Goal: Task Accomplishment & Management: Use online tool/utility

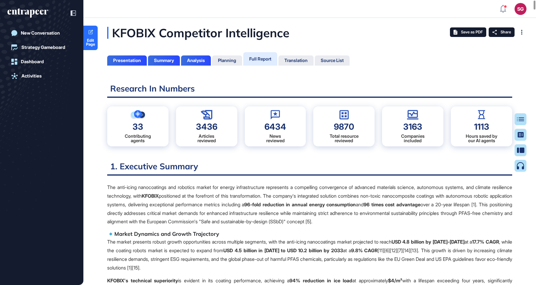
scroll to position [255, 1]
drag, startPoint x: 148, startPoint y: 32, endPoint x: 113, endPoint y: 35, distance: 35.6
click at [113, 35] on div "KFOBIX Competitor Intelligence" at bounding box center [228, 33] width 242 height 12
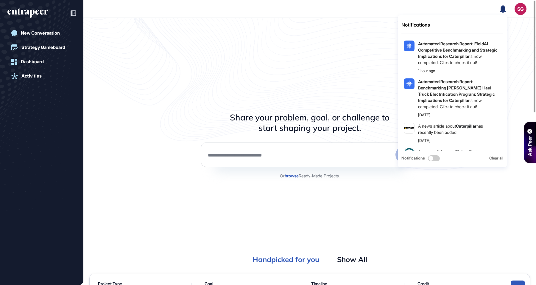
click at [19, 10] on icon "entrapeer-logo" at bounding box center [32, 11] width 31 height 6
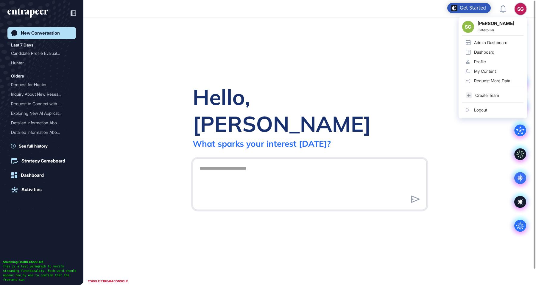
click at [506, 43] on div "Admin Dashboard" at bounding box center [490, 42] width 33 height 5
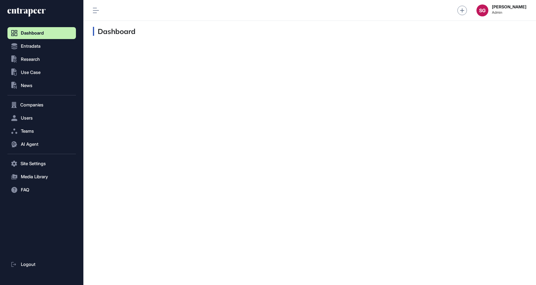
scroll to position [0, 0]
click at [38, 43] on button "Entradata" at bounding box center [41, 46] width 69 height 12
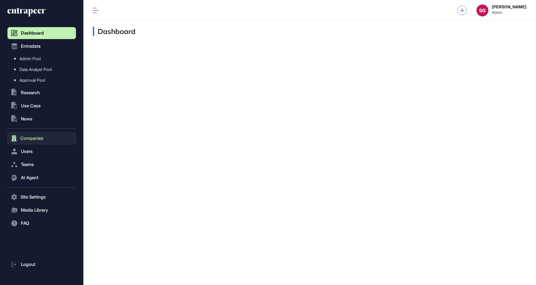
click at [33, 143] on button "Companies" at bounding box center [41, 138] width 69 height 12
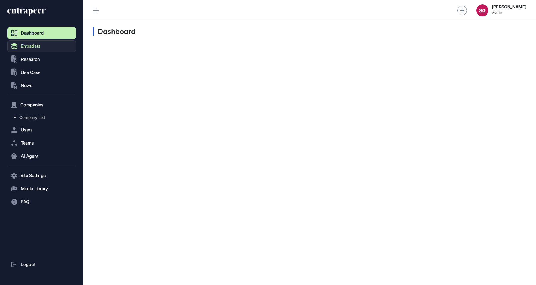
click at [37, 46] on span "Entradata" at bounding box center [31, 46] width 20 height 5
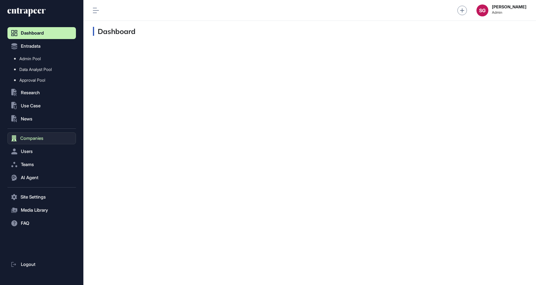
click at [31, 139] on span "Companies" at bounding box center [31, 138] width 23 height 5
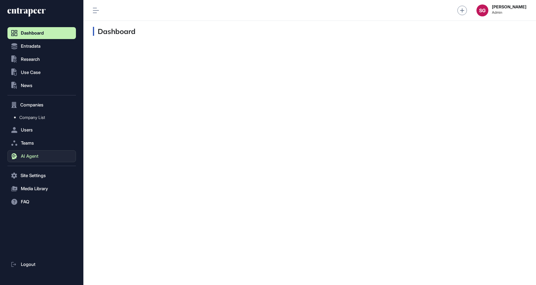
click at [32, 150] on button "AI Agent" at bounding box center [41, 156] width 69 height 12
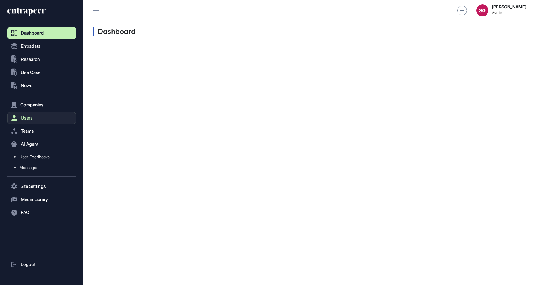
click at [37, 118] on button "Users" at bounding box center [41, 118] width 69 height 12
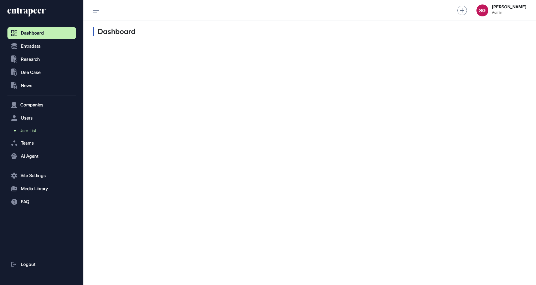
click at [36, 131] on span "User List" at bounding box center [27, 130] width 17 height 5
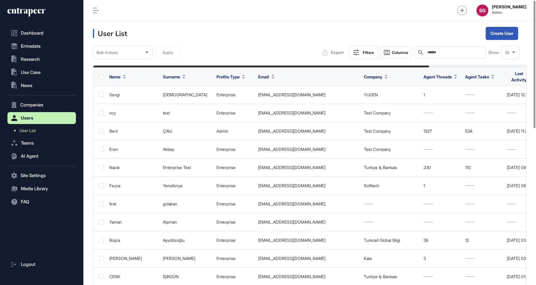
scroll to position [285, 453]
click at [434, 52] on input "text" at bounding box center [454, 52] width 55 height 5
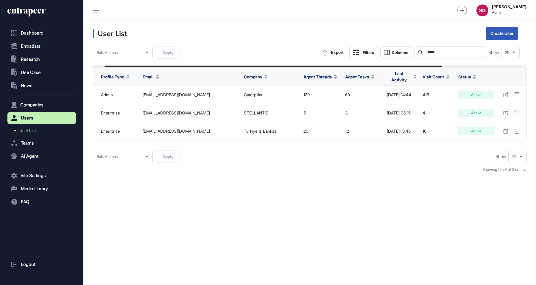
scroll to position [0, 123]
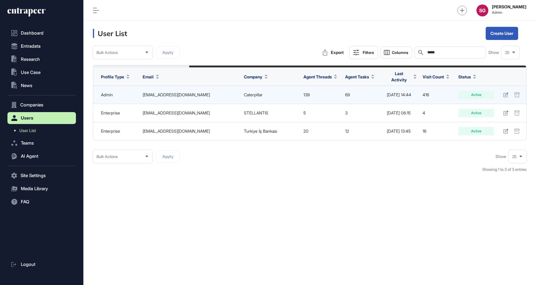
type input "*****"
click at [511, 94] on div at bounding box center [512, 95] width 18 height 8
click at [507, 92] on icon at bounding box center [505, 94] width 5 height 5
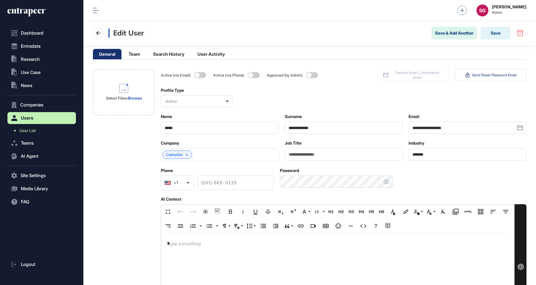
scroll to position [285, 453]
click at [189, 151] on div "Caterpillar" at bounding box center [178, 154] width 30 height 8
click at [187, 154] on icon at bounding box center [187, 154] width 2 height 2
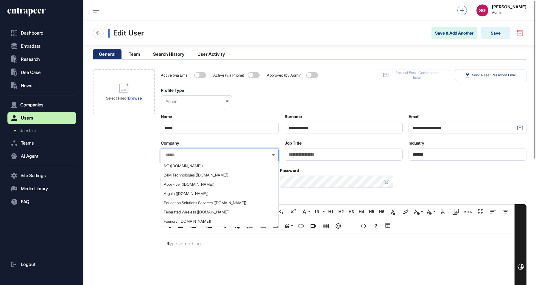
click at [187, 154] on input "text" at bounding box center [216, 154] width 102 height 5
paste input "******"
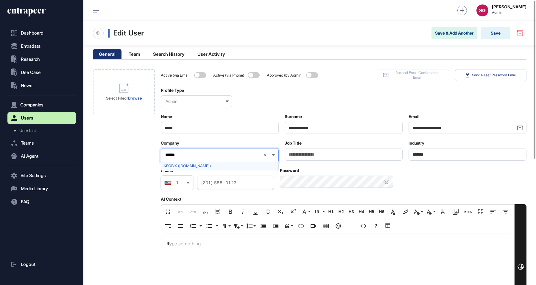
type input "******"
click at [194, 165] on span "KFOBIX (kfobix.com)" at bounding box center [219, 166] width 111 height 4
click at [120, 147] on div "Select File or Browse" at bounding box center [124, 268] width 62 height 399
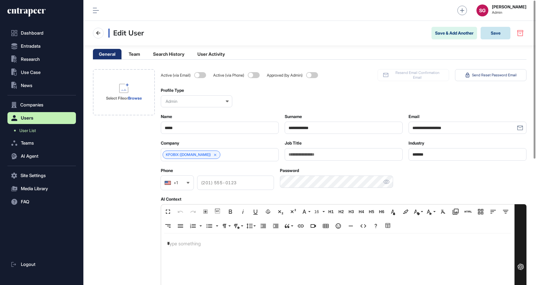
click at [493, 30] on button "Save" at bounding box center [496, 33] width 30 height 13
click at [480, 10] on div "SG" at bounding box center [483, 10] width 12 height 12
click at [39, 10] on icon at bounding box center [24, 11] width 34 height 4
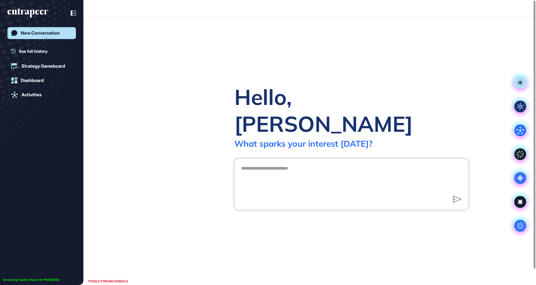
scroll to position [0, 0]
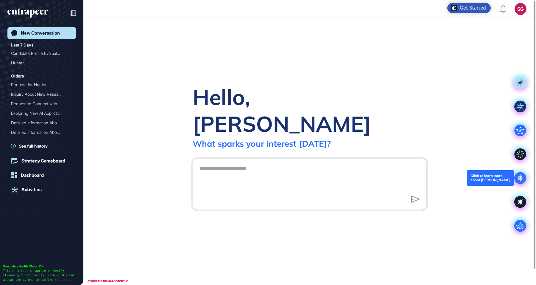
click at [525, 178] on icon at bounding box center [520, 178] width 12 height 12
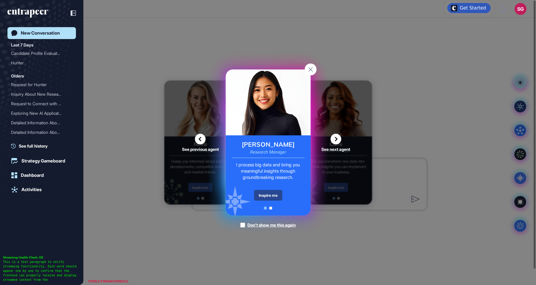
click at [277, 194] on div "Inspire me" at bounding box center [268, 195] width 28 height 11
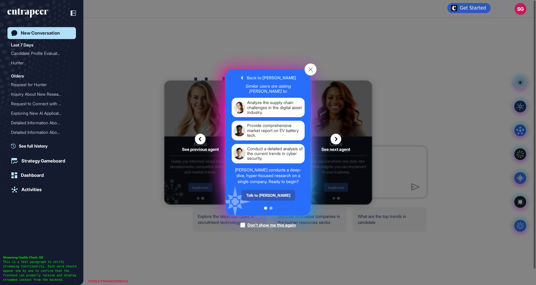
click at [277, 194] on div "Talk to Reese" at bounding box center [268, 195] width 54 height 11
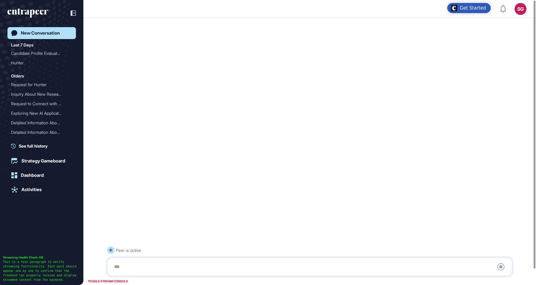
click at [162, 268] on div at bounding box center [310, 267] width 399 height 12
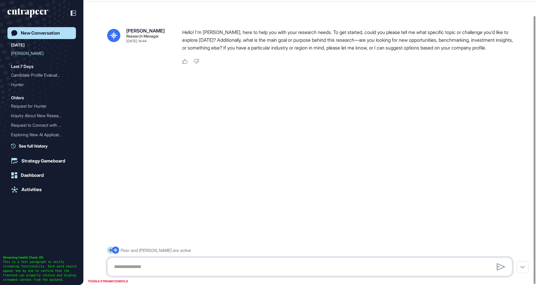
click at [160, 264] on textarea at bounding box center [310, 267] width 399 height 12
click at [256, 270] on textarea "**********" at bounding box center [310, 267] width 399 height 12
paste textarea "*******"
type textarea "**********"
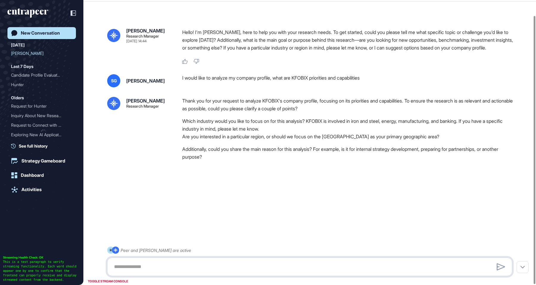
click at [182, 271] on textarea at bounding box center [310, 267] width 399 height 12
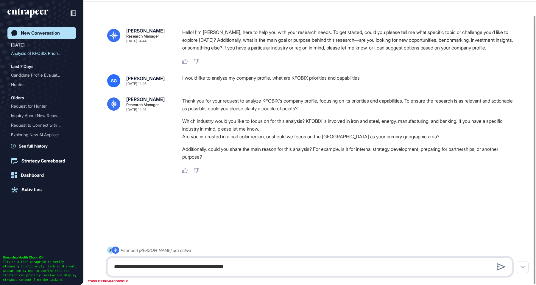
type textarea "**********"
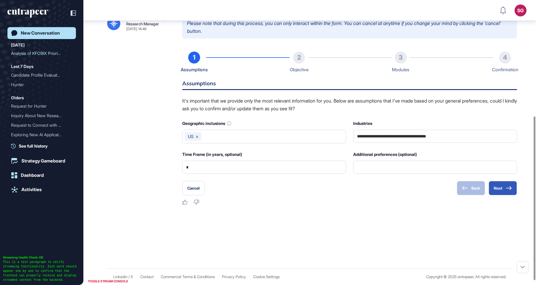
scroll to position [203, 0]
drag, startPoint x: 457, startPoint y: 144, endPoint x: 344, endPoint y: 142, distance: 112.6
click at [344, 142] on div "**********" at bounding box center [349, 146] width 335 height 54
click at [389, 262] on div "Reese Research Manager Oct 13, 2025 14:44 Hello! I'm Reese, here to help you wi…" at bounding box center [309, 42] width 453 height 451
click at [387, 135] on div "Industries" at bounding box center [435, 131] width 164 height 24
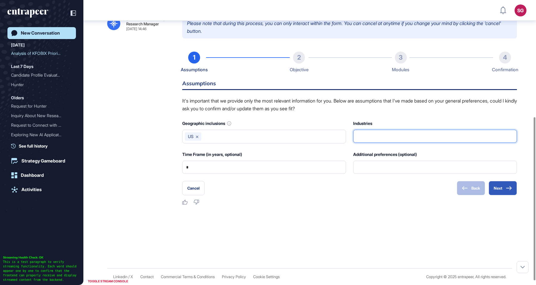
click at [387, 138] on input "text" at bounding box center [435, 136] width 156 height 13
paste input "**********"
type input "**********"
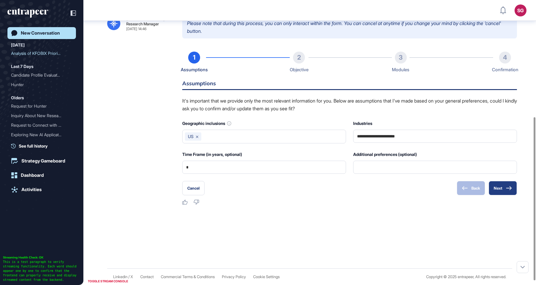
click at [495, 193] on button "Next" at bounding box center [503, 188] width 28 height 14
click at [504, 195] on button "Next" at bounding box center [503, 188] width 28 height 14
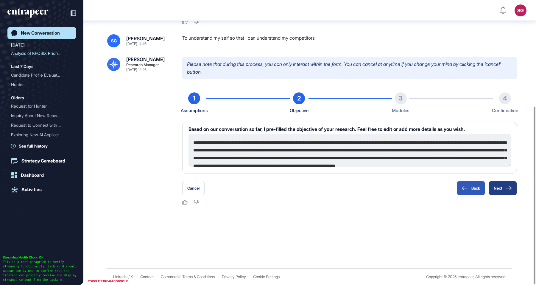
scroll to position [170, 0]
click at [498, 188] on div "**********" at bounding box center [349, 143] width 335 height 103
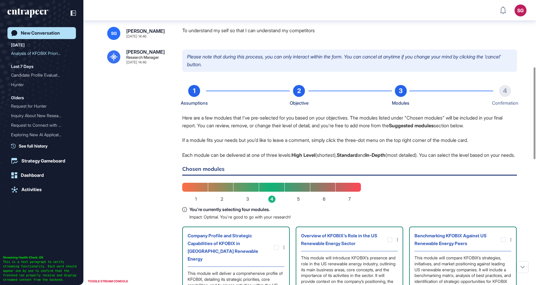
scroll to position [270, 0]
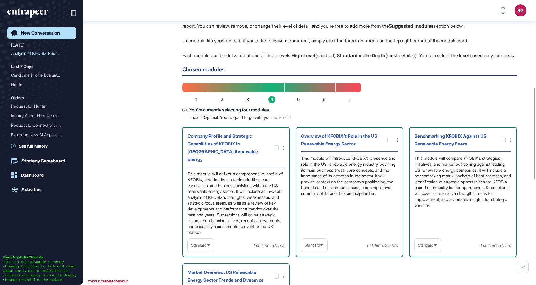
click at [393, 142] on div at bounding box center [391, 140] width 14 height 5
click at [0, 0] on icon at bounding box center [0, 0] width 0 height 0
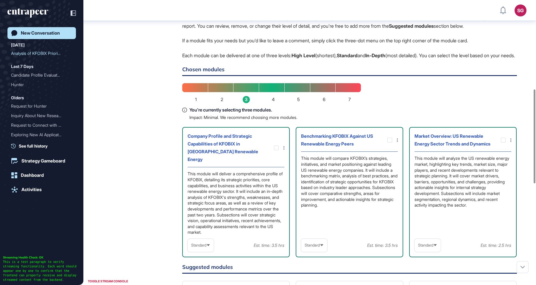
click at [0, 0] on icon at bounding box center [0, 0] width 0 height 0
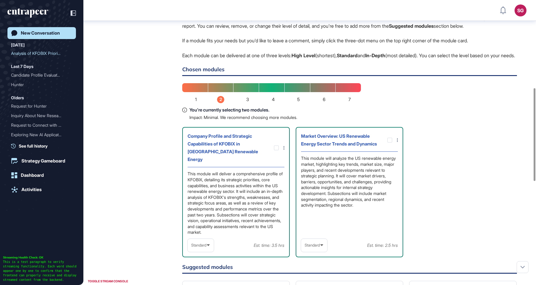
click at [0, 0] on icon at bounding box center [0, 0] width 0 height 0
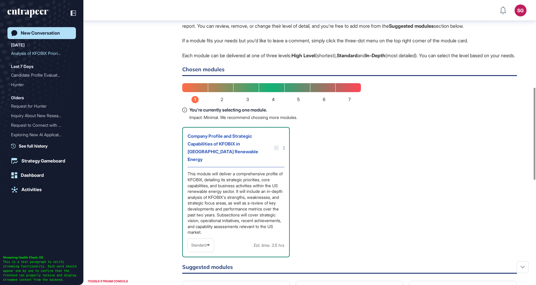
click at [408, 151] on div "Company Profile and Strategic Capabilities of KFOBIX in US Renewable Energy Thi…" at bounding box center [349, 192] width 335 height 130
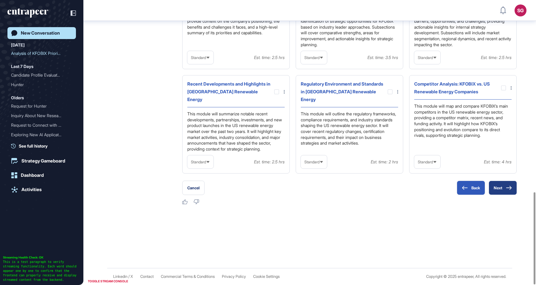
click at [496, 184] on button "Next" at bounding box center [503, 188] width 28 height 14
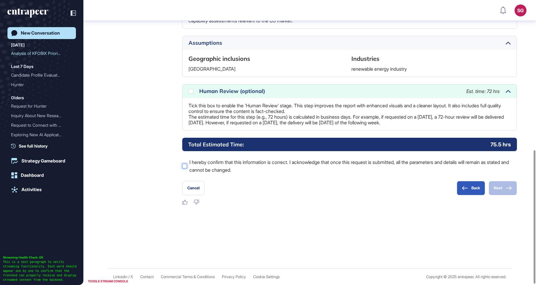
scroll to position [322, 0]
click at [259, 170] on label "I hereby confirm that this information is correct. I acknowledge that once this…" at bounding box center [349, 165] width 335 height 15
click at [220, 88] on div "Human Review (optional)" at bounding box center [329, 90] width 261 height 5
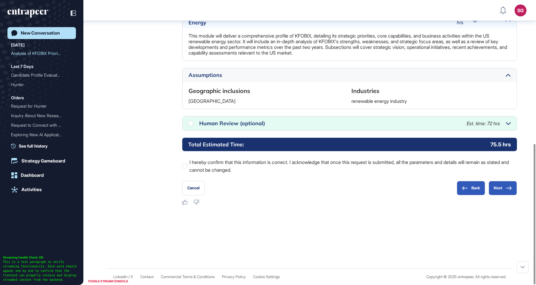
scroll to position [290, 0]
click at [194, 125] on div "Human Review (optional) Est. time: 72 hrs" at bounding box center [350, 123] width 334 height 14
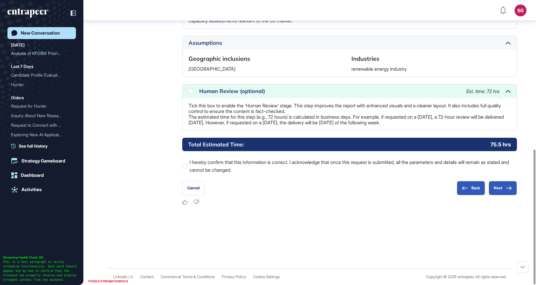
scroll to position [322, 0]
click at [192, 90] on div at bounding box center [191, 91] width 5 height 5
click at [515, 189] on button "Next" at bounding box center [503, 188] width 28 height 14
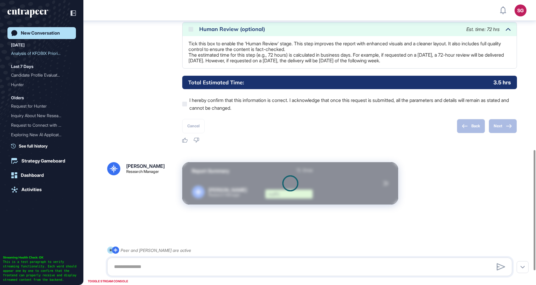
scroll to position [388, 0]
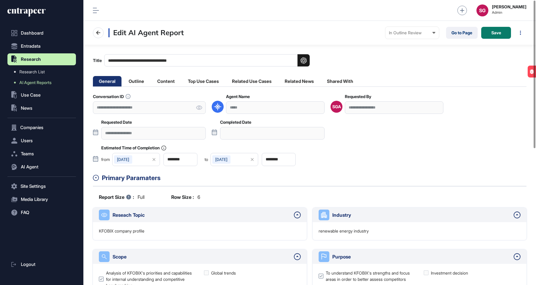
scroll to position [285, 453]
click at [131, 80] on li "Outline" at bounding box center [136, 81] width 27 height 10
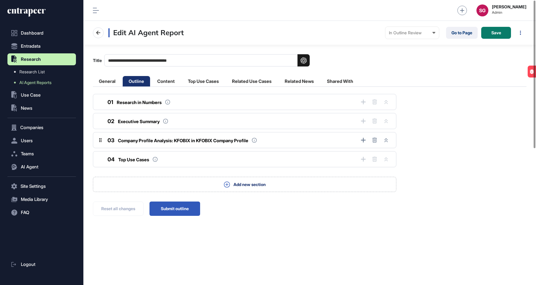
scroll to position [284, 453]
click at [159, 142] on span "Company Profile Analysis: KFOBIX in KFOBIX Company Profile" at bounding box center [183, 141] width 130 height 6
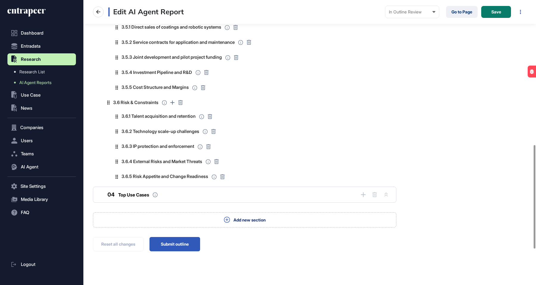
scroll to position [495, 0]
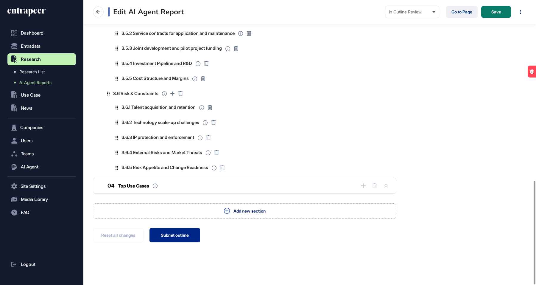
click at [176, 235] on button "Submit outline" at bounding box center [175, 235] width 51 height 14
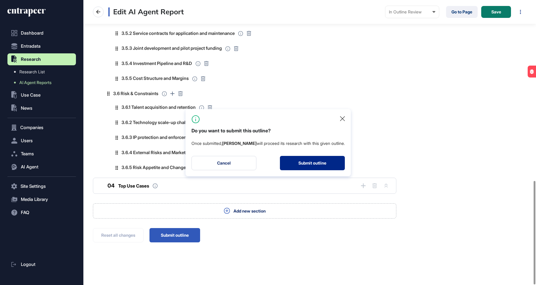
click at [319, 158] on button "Submit outline" at bounding box center [312, 163] width 65 height 14
